Goal: Information Seeking & Learning: Learn about a topic

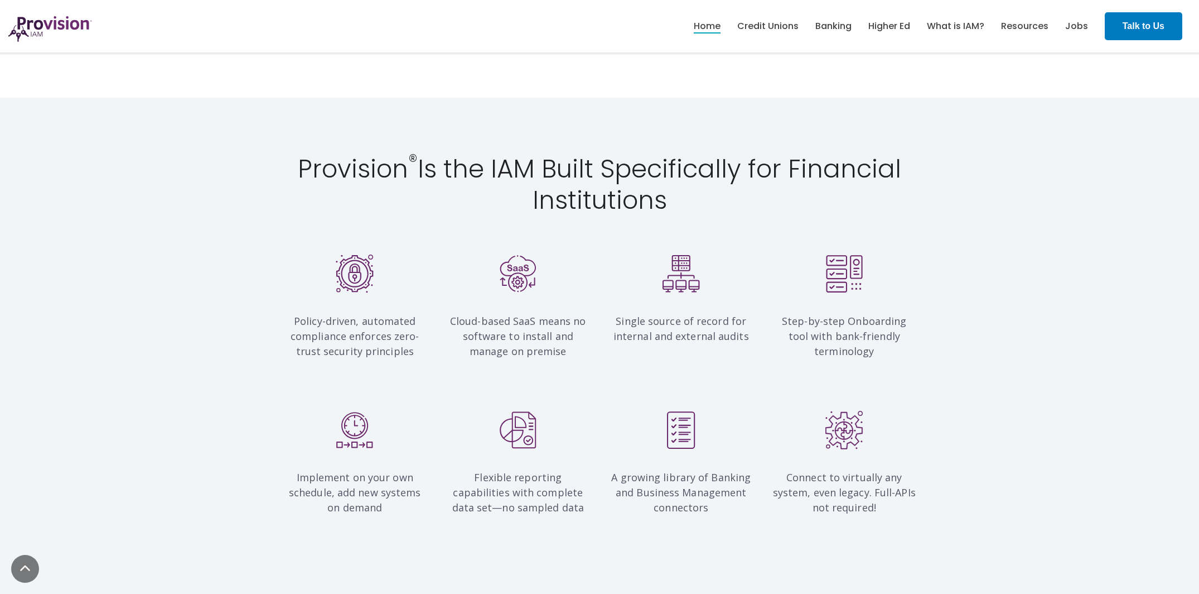
scroll to position [1044, 0]
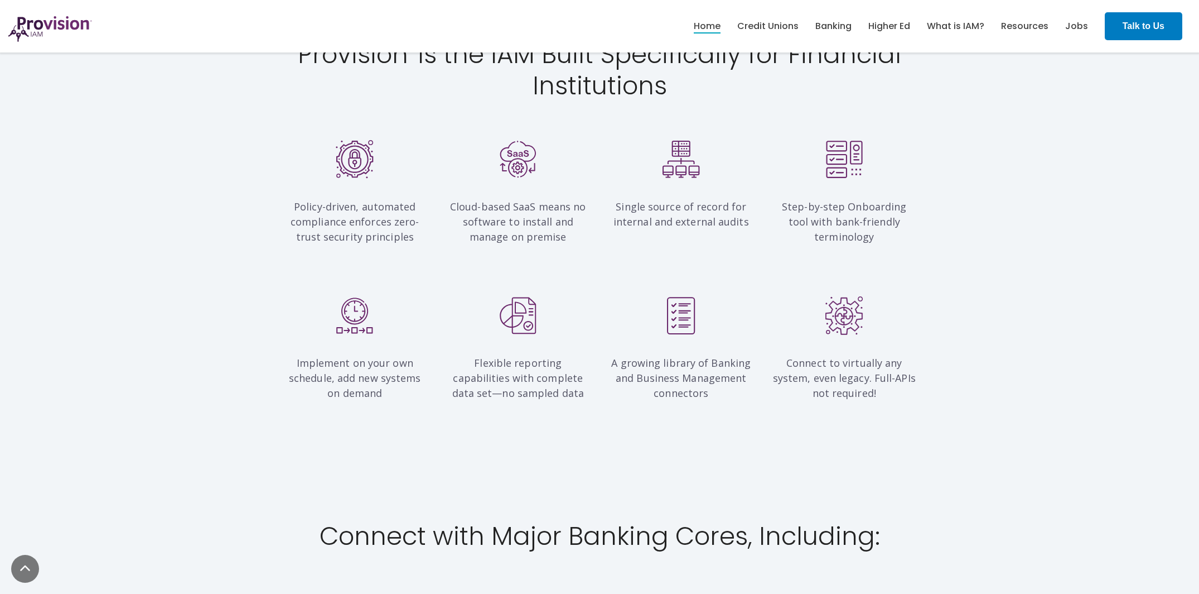
click at [748, 280] on div "Implement on your own schedule, add new systems on demand Flexible reporting ca…" at bounding box center [599, 367] width 1199 height 198
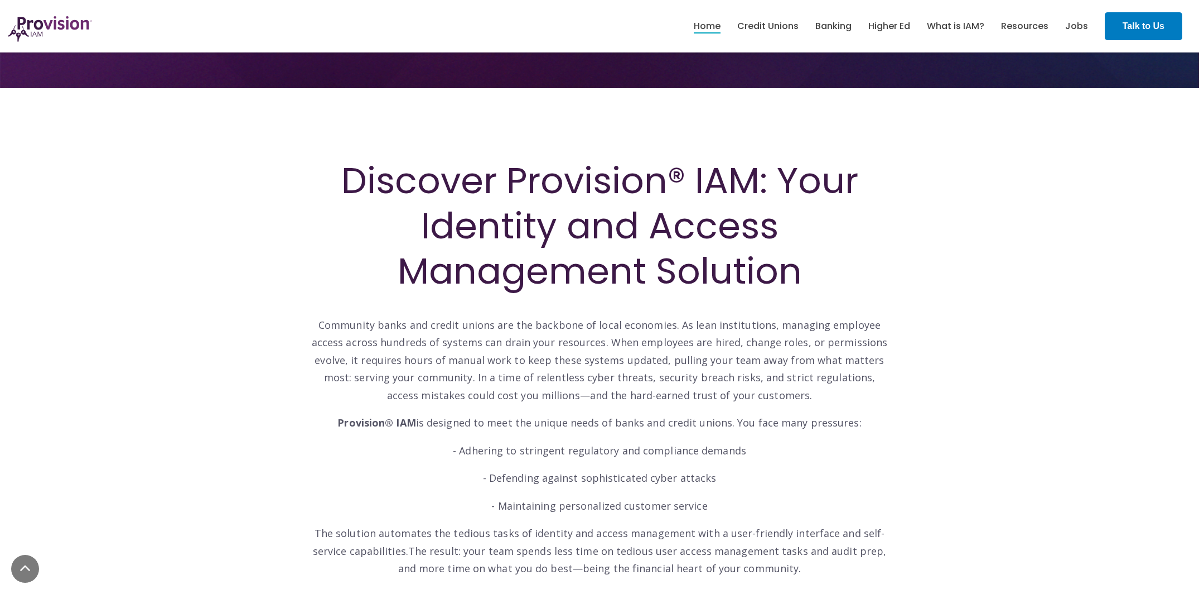
scroll to position [0, 0]
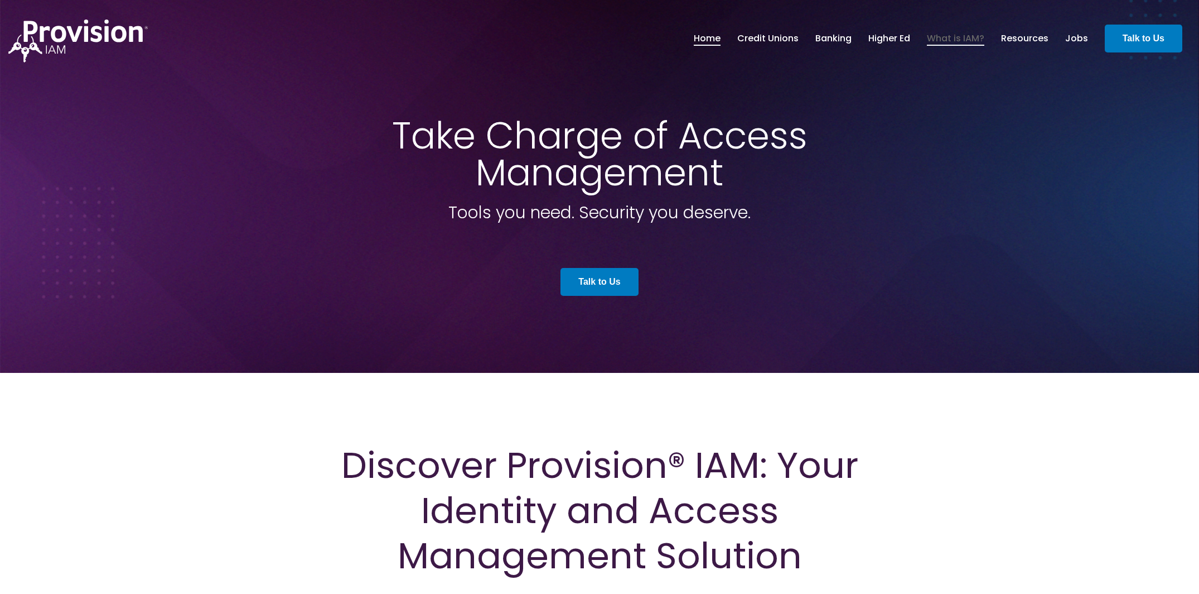
click at [940, 44] on link "What is IAM?" at bounding box center [955, 38] width 57 height 19
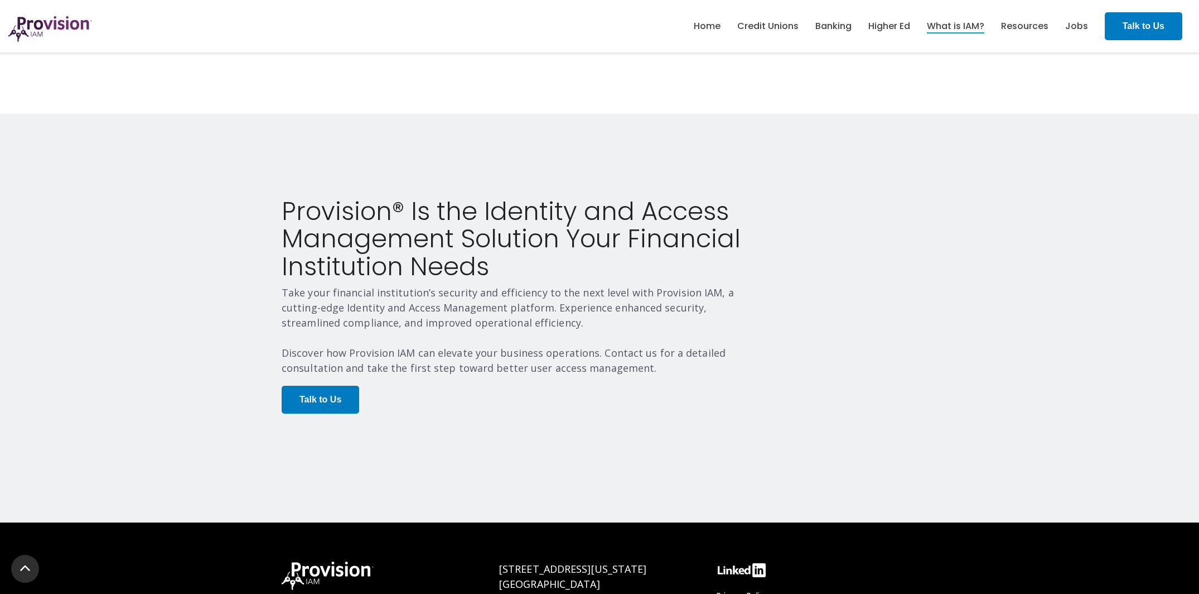
scroll to position [2195, 0]
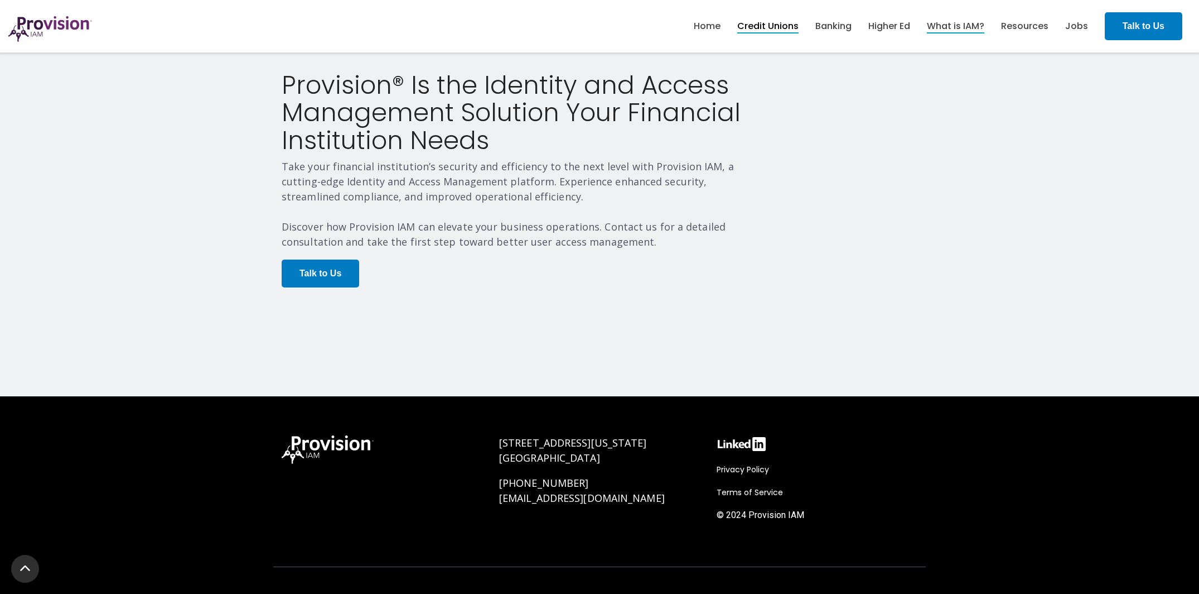
click at [783, 30] on link "Credit Unions" at bounding box center [768, 26] width 61 height 19
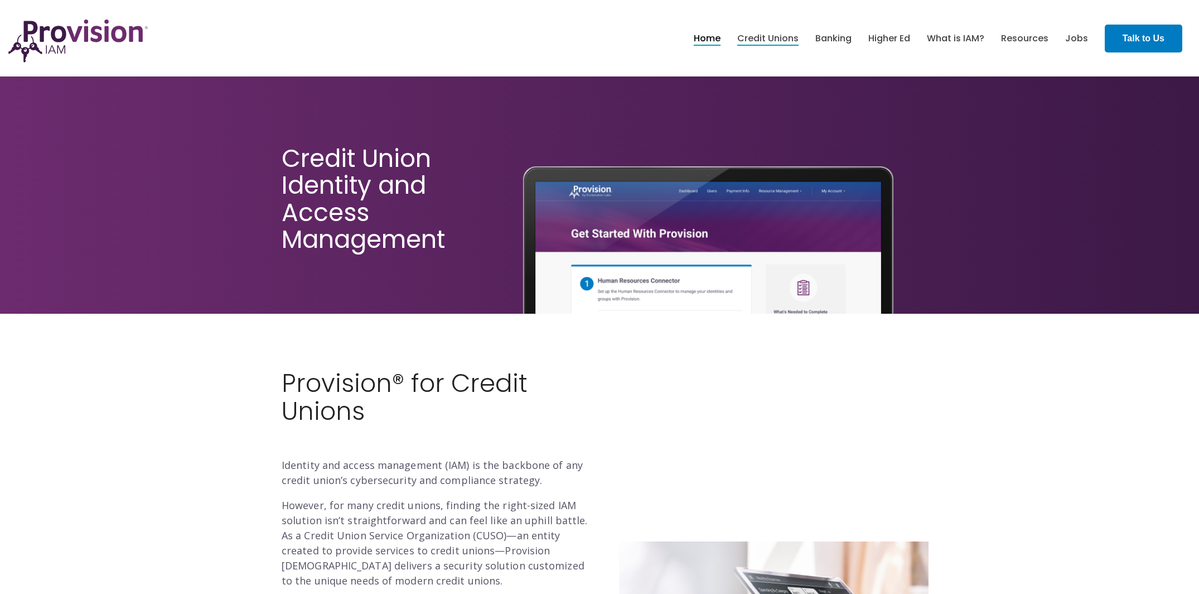
click at [717, 38] on link "Home" at bounding box center [707, 38] width 27 height 19
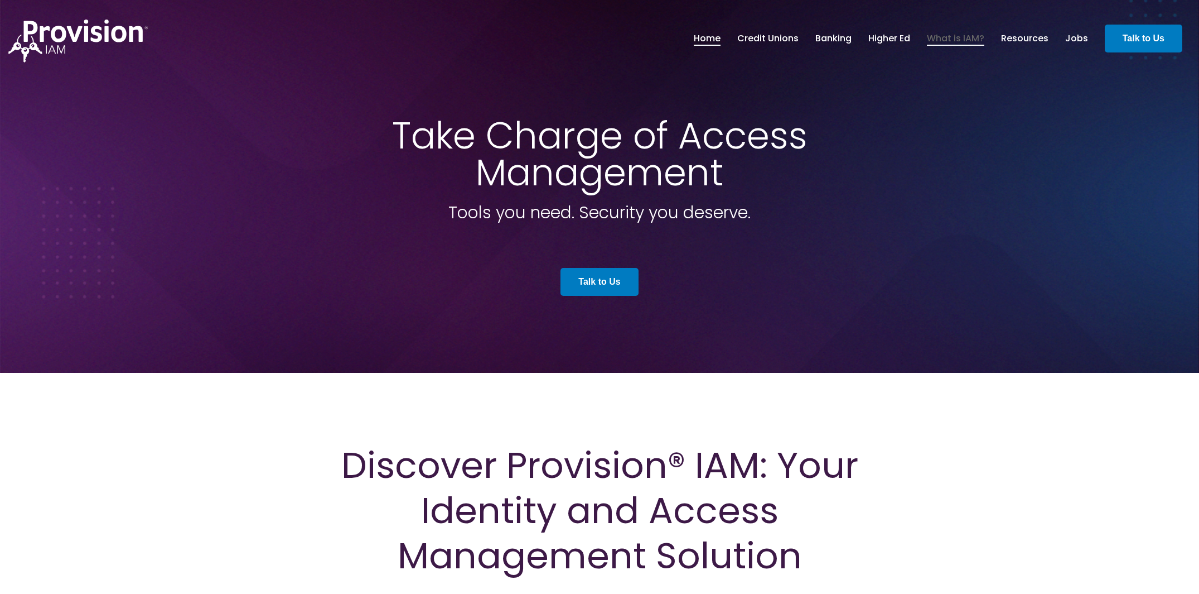
click at [962, 36] on link "What is IAM?" at bounding box center [955, 38] width 57 height 19
